Goal: Information Seeking & Learning: Learn about a topic

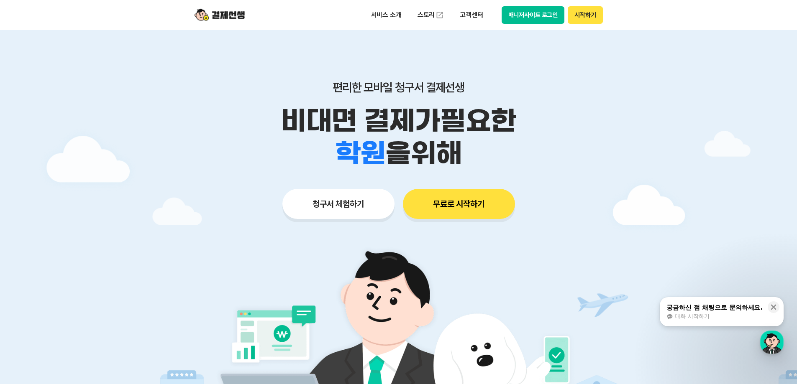
click at [548, 16] on button "매니저사이트 로그인" at bounding box center [532, 15] width 63 height 18
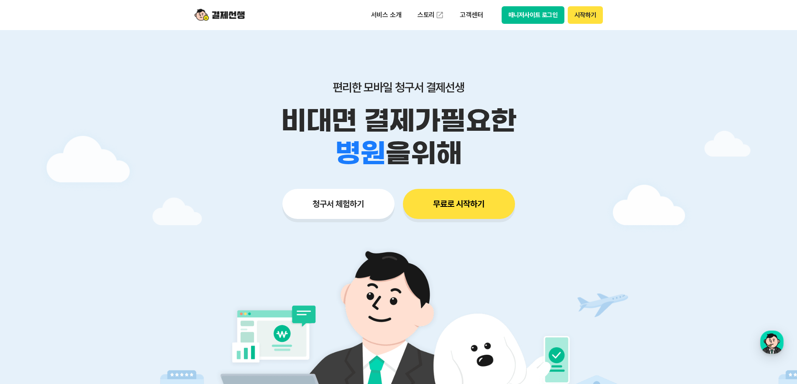
click at [224, 27] on div "서비스 소개 스토리 고객센터 매니저사이트 로그인 시작하기" at bounding box center [398, 15] width 428 height 30
click at [229, 21] on img at bounding box center [219, 15] width 50 height 16
click at [229, 20] on img at bounding box center [219, 15] width 50 height 16
click at [235, 13] on img at bounding box center [219, 15] width 50 height 16
click at [249, 18] on div "서비스 소개 스토리 고객센터 매니저사이트 로그인 시작하기" at bounding box center [398, 15] width 428 height 30
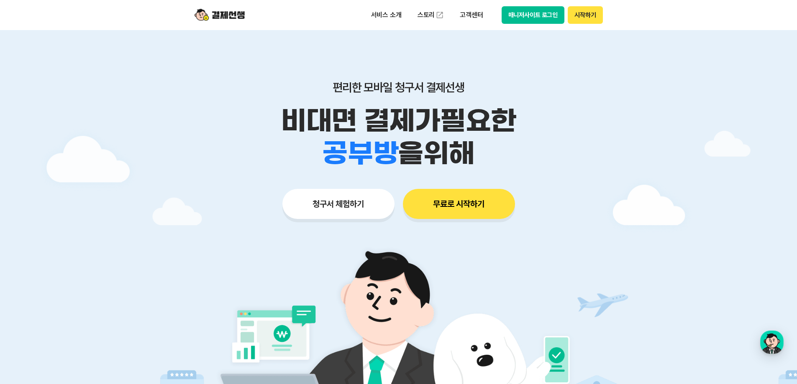
click at [243, 20] on img at bounding box center [219, 15] width 50 height 16
click at [223, 24] on div "서비스 소개 스토리 고객센터 매니저사이트 로그인 시작하기" at bounding box center [398, 15] width 428 height 30
click at [227, 17] on img at bounding box center [219, 15] width 50 height 16
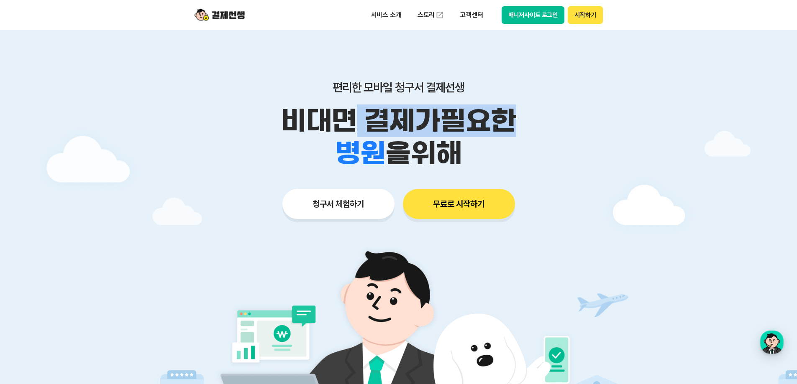
drag, startPoint x: 348, startPoint y: 107, endPoint x: 582, endPoint y: 139, distance: 236.4
click at [576, 137] on p "비대면 결제가 필요한" at bounding box center [398, 121] width 428 height 33
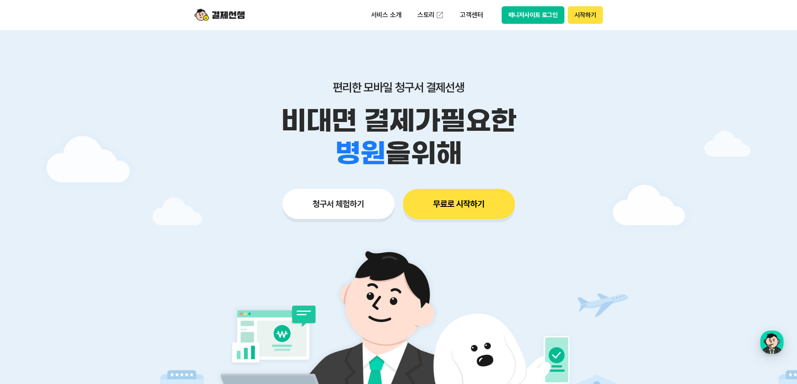
click at [582, 139] on div "학원 공부방 호텔 쇼핑몰 병원 배달 보험사 항공사 골프장 을 위해" at bounding box center [398, 153] width 428 height 33
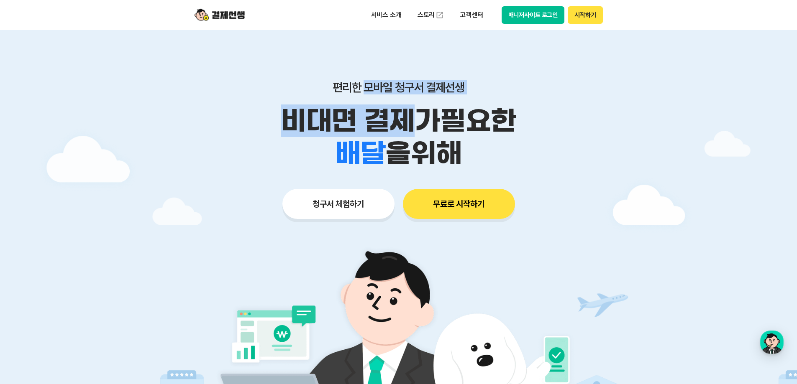
click at [473, 118] on div "편리한 모바일 청구서 결제선생 비대면 결제가 필요한 학원 공부방 호텔 쇼핑몰 병원 배달 보험사 항공사 골프장 을 위해" at bounding box center [398, 125] width 428 height 90
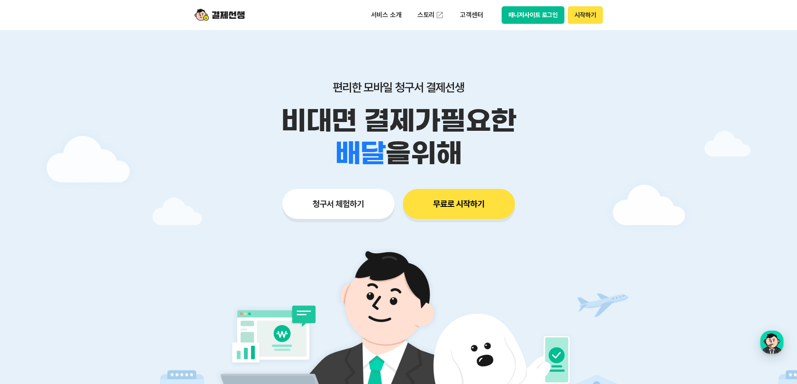
click at [587, 134] on p "비대면 결제가 필요한" at bounding box center [398, 121] width 428 height 33
